Goal: Check status: Check status

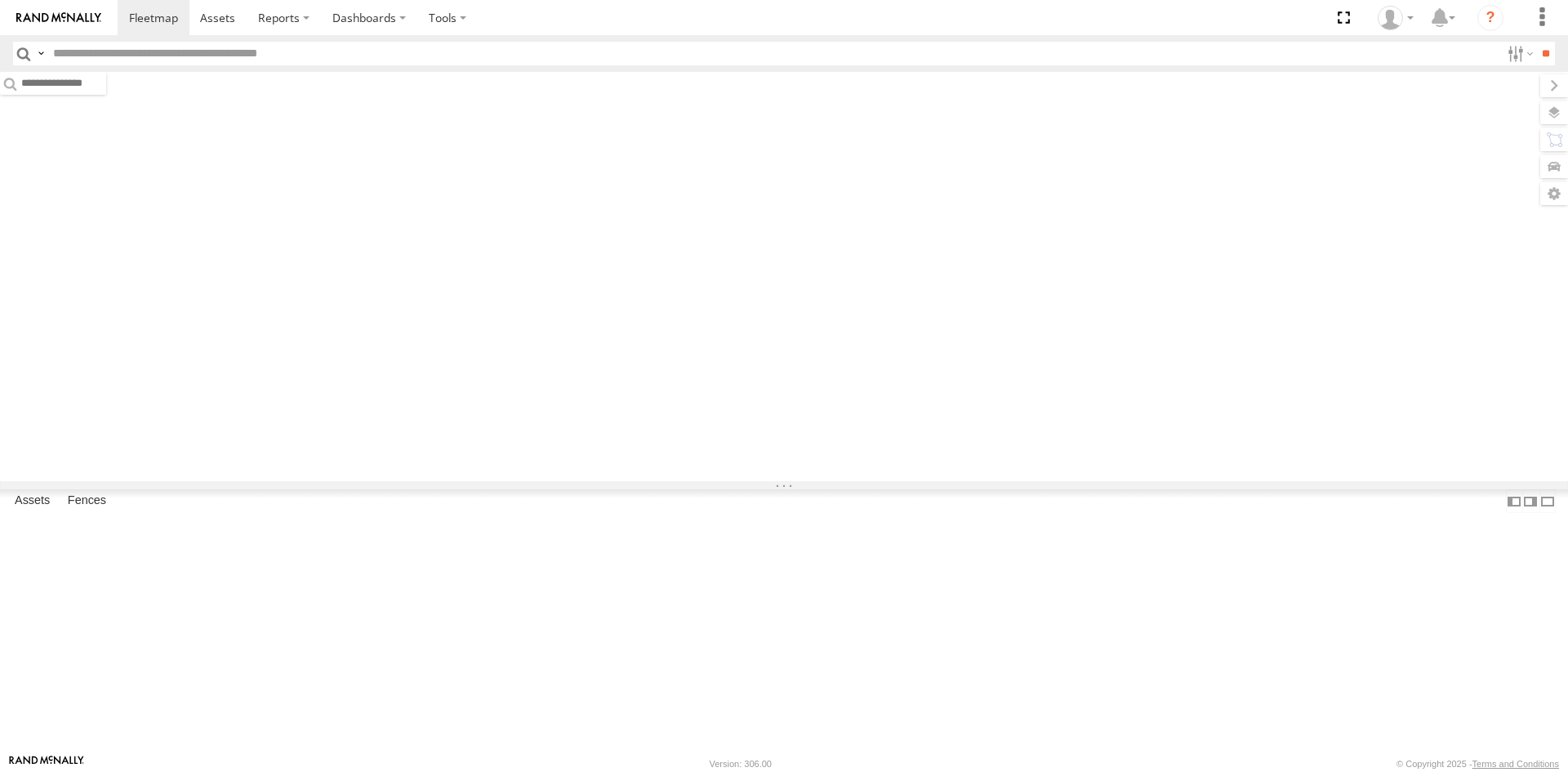
type input "*****"
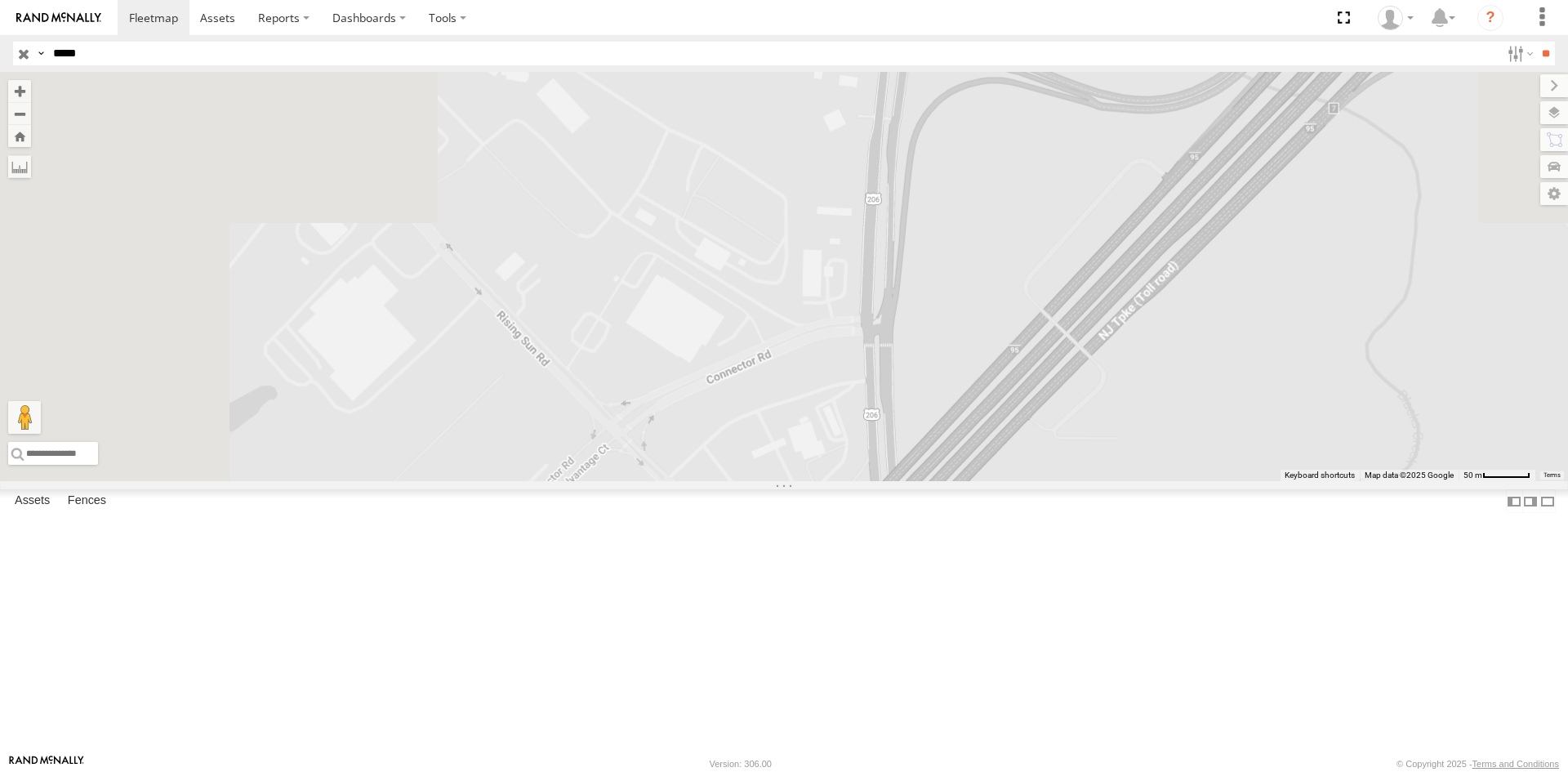
drag, startPoint x: 663, startPoint y: 138, endPoint x: 963, endPoint y: 507, distance: 475.6
click at [983, 481] on div at bounding box center [784, 277] width 1568 height 410
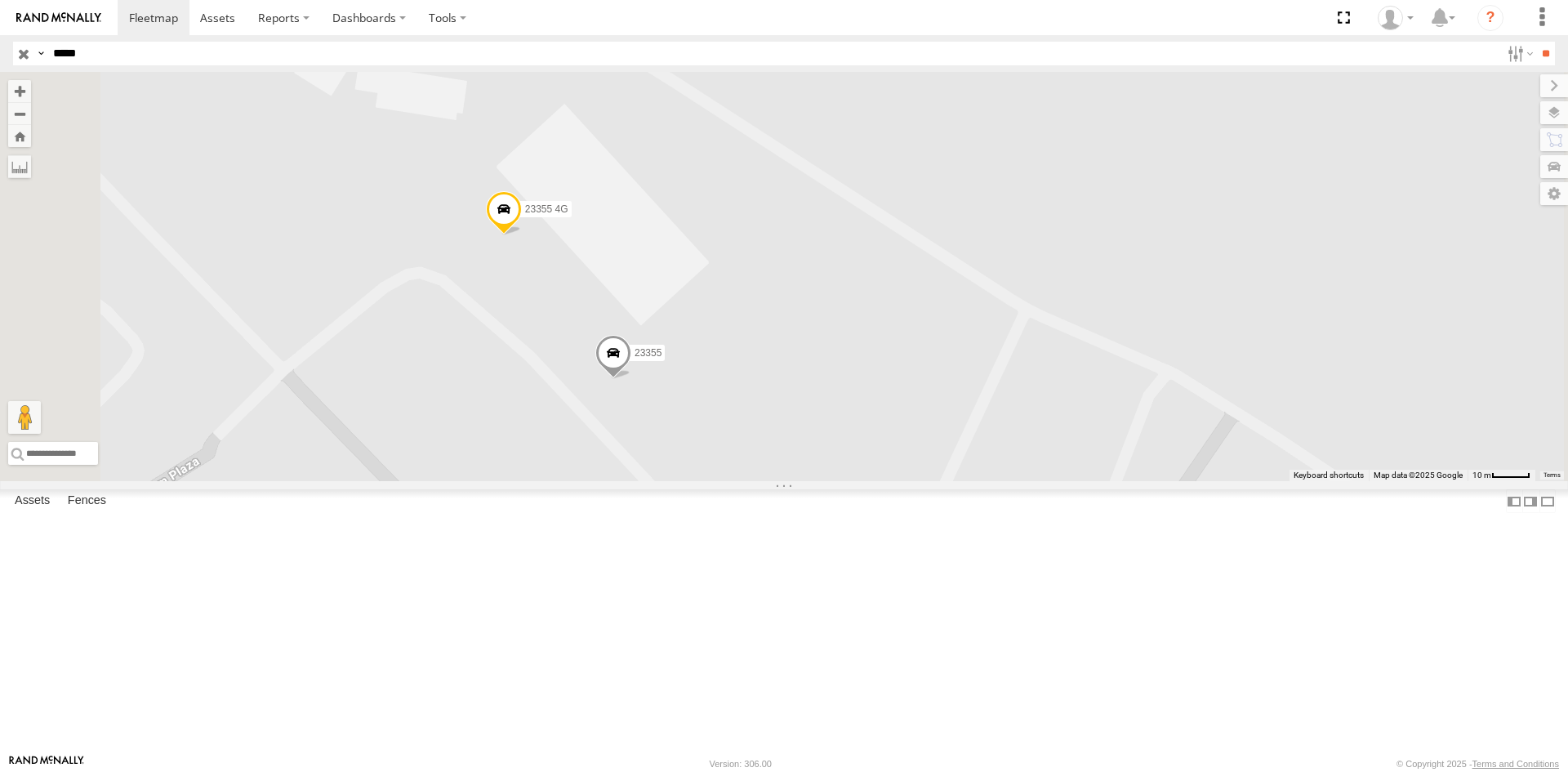
drag, startPoint x: 692, startPoint y: 240, endPoint x: 755, endPoint y: 403, distance: 174.8
click at [755, 403] on div "23355 23355 4G" at bounding box center [784, 277] width 1568 height 410
click at [1563, 112] on label at bounding box center [1538, 112] width 59 height 23
click at [0, 0] on span "Basemaps" at bounding box center [0, 0] width 0 height 0
click at [0, 0] on span "Satellite + Roadmap" at bounding box center [0, 0] width 0 height 0
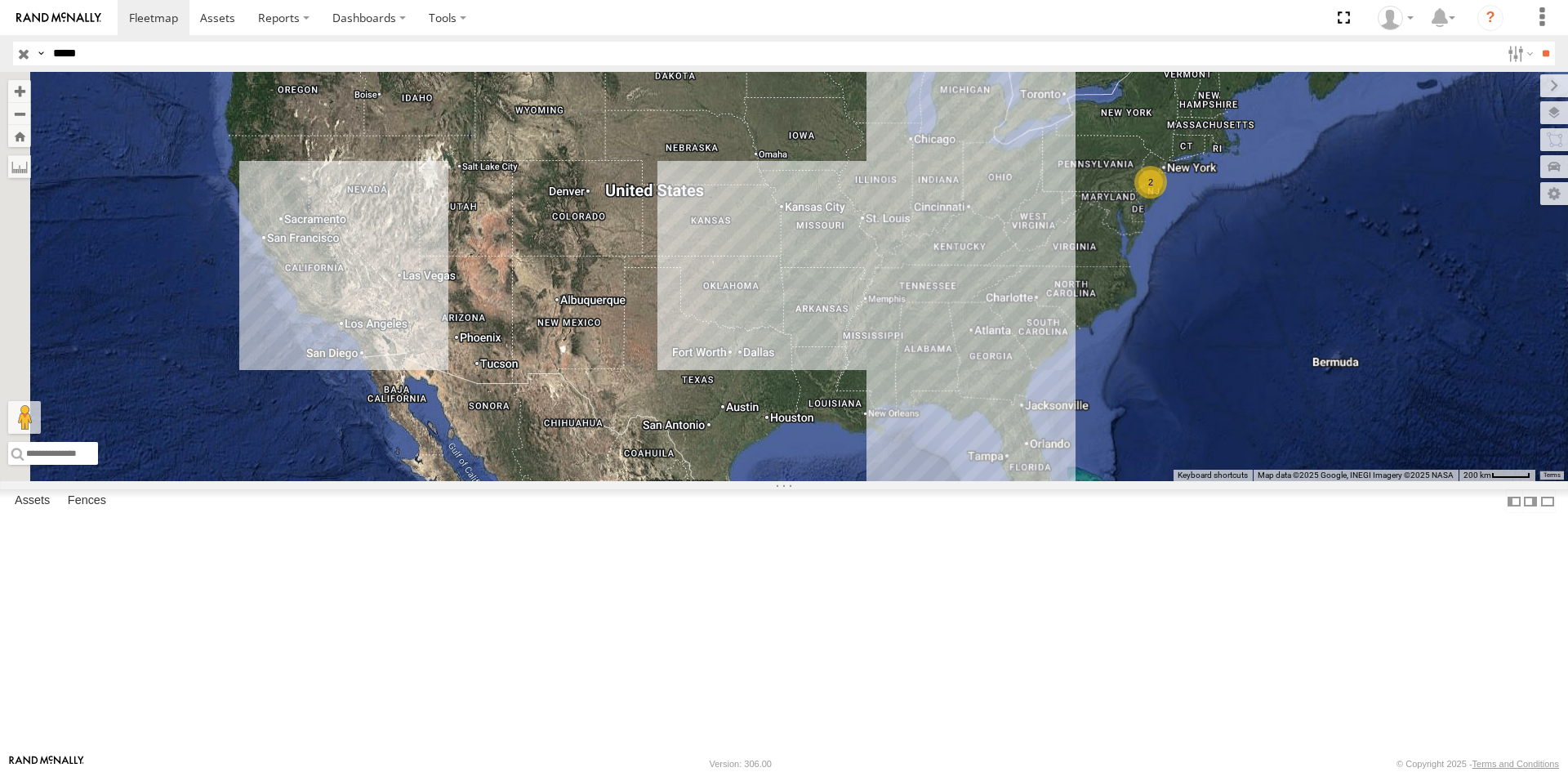
drag, startPoint x: 489, startPoint y: 416, endPoint x: 1321, endPoint y: 408, distance: 832.0
click at [1321, 408] on div "2" at bounding box center [784, 277] width 1568 height 410
drag, startPoint x: 107, startPoint y: 58, endPoint x: 0, endPoint y: 56, distance: 107.0
click at [0, 56] on header "Search Query Asset ID Asset Label Registration Manufacturer Model VIN Job ID" at bounding box center [784, 53] width 1568 height 37
click at [1536, 42] on input "**" at bounding box center [1546, 54] width 19 height 24
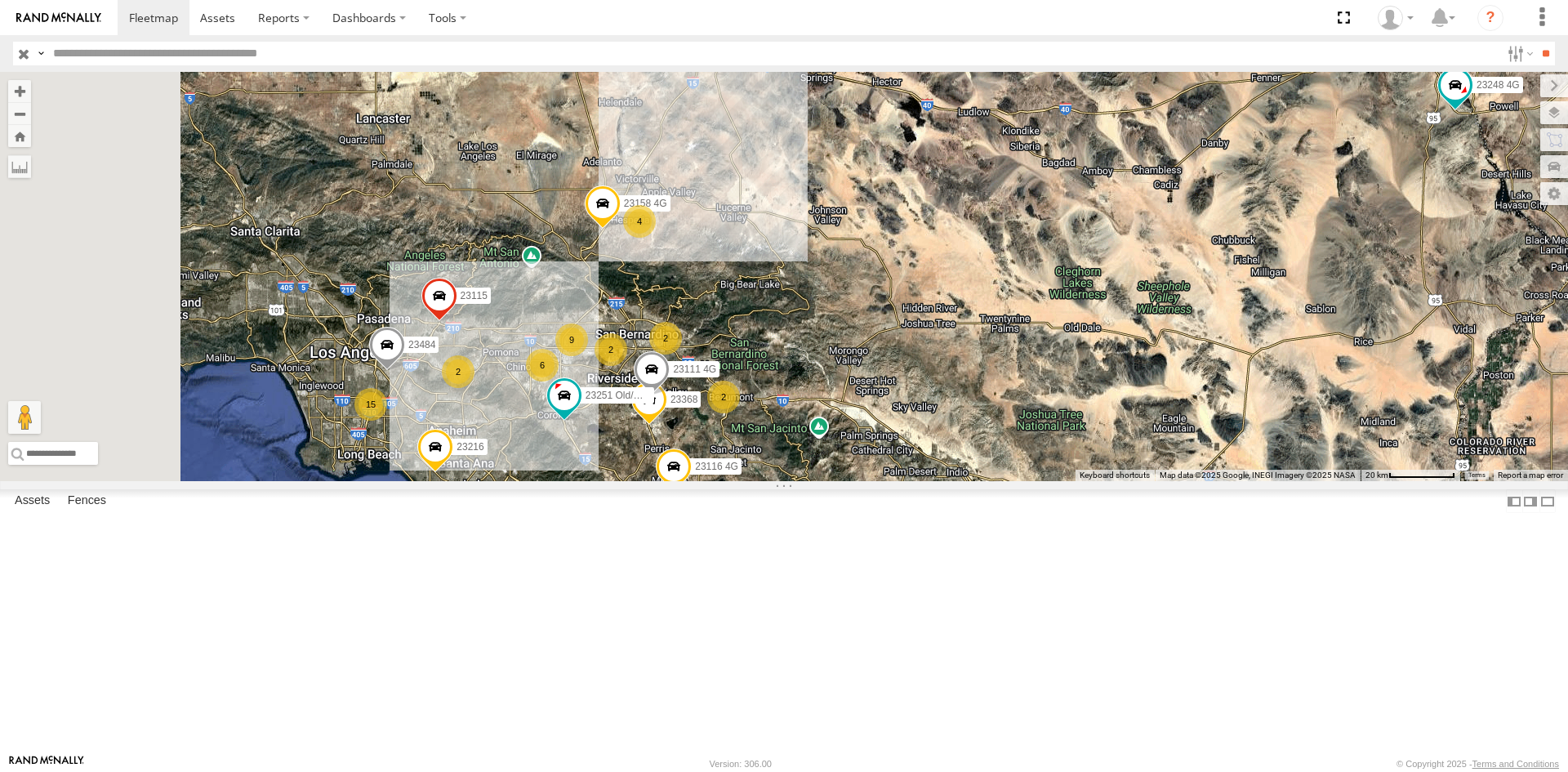
drag, startPoint x: 563, startPoint y: 535, endPoint x: 734, endPoint y: 543, distance: 171.2
click at [734, 481] on div "23205 23121 4G 23198 23420 23141 23218 4G 23160 4G 23429 4G 23314 23482 23165 4…" at bounding box center [784, 277] width 1568 height 410
